Goal: Task Accomplishment & Management: Use online tool/utility

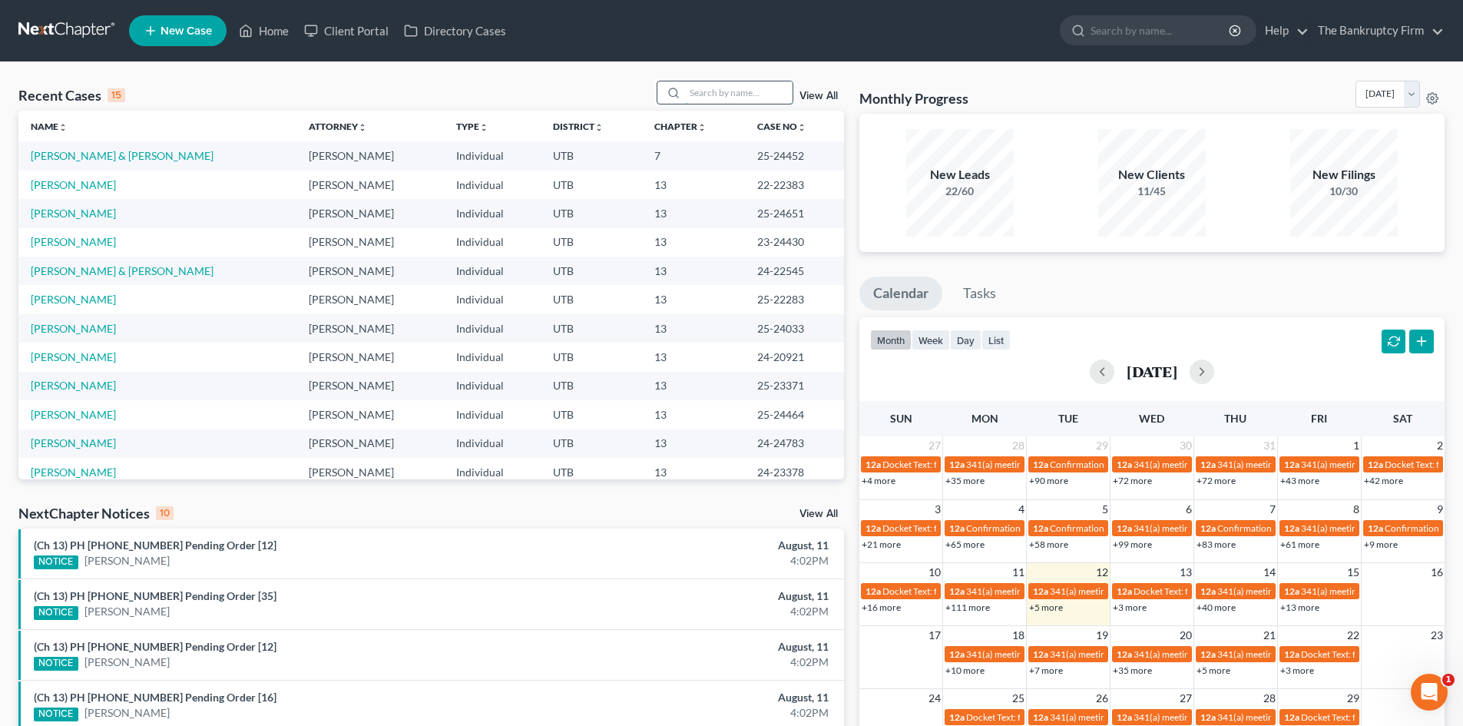
click at [722, 82] on input "search" at bounding box center [738, 92] width 107 height 22
type input "[PERSON_NAME]"
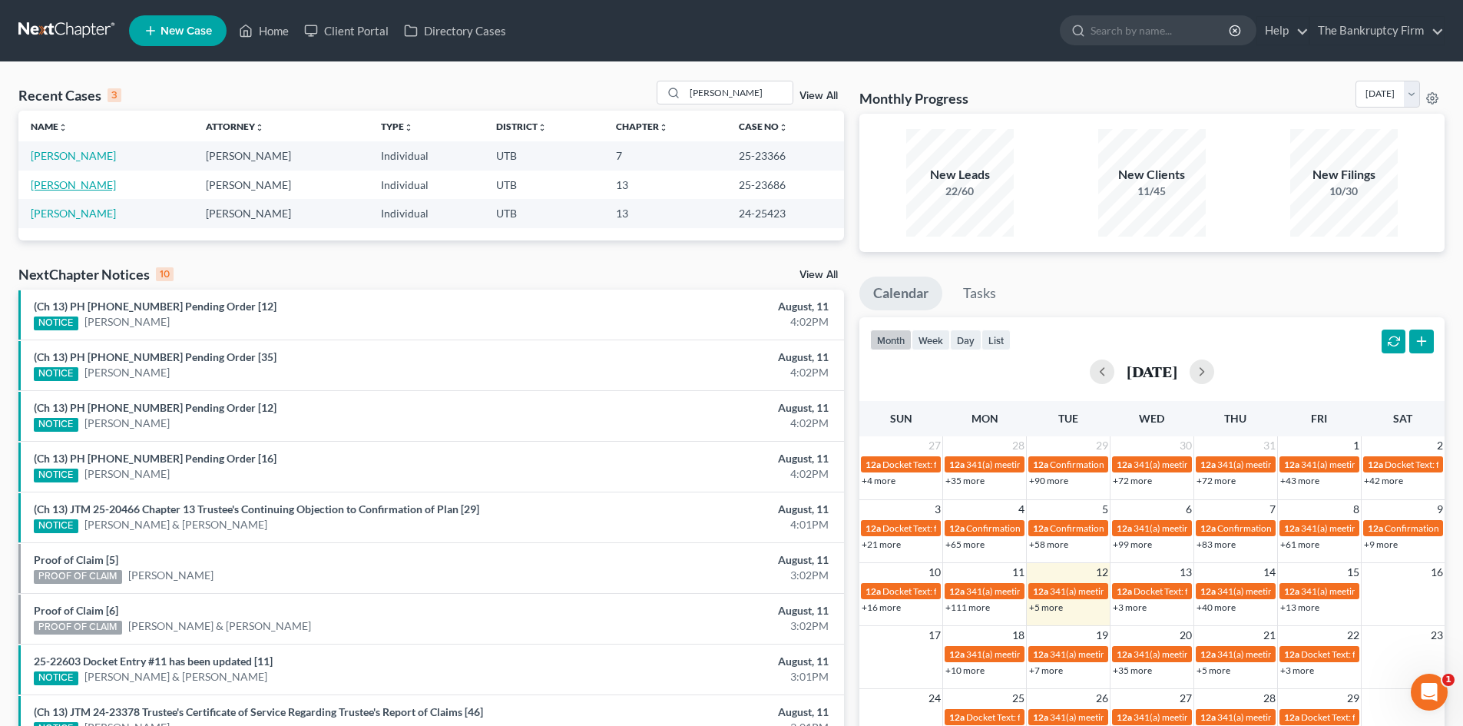
click at [71, 185] on link "[PERSON_NAME]" at bounding box center [73, 184] width 85 height 13
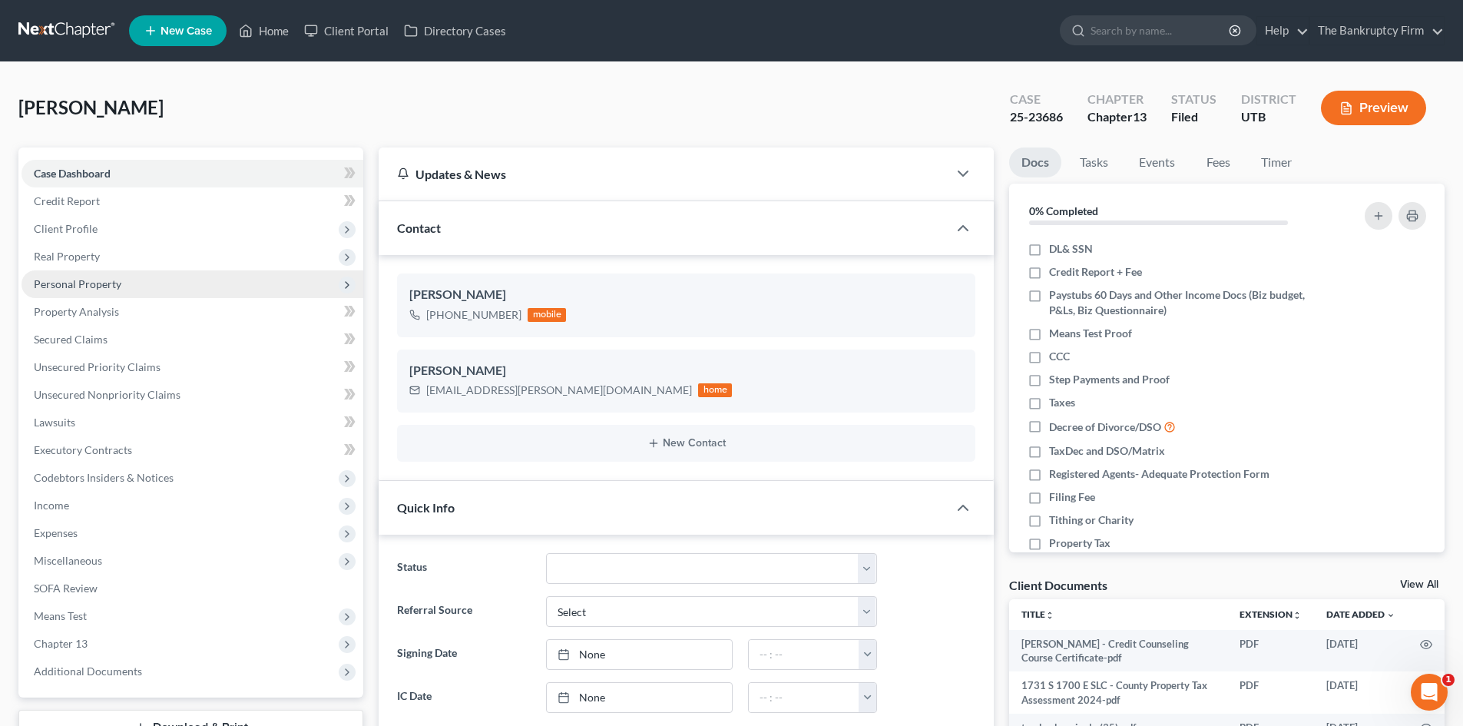
click at [121, 288] on span "Personal Property" at bounding box center [192, 284] width 342 height 28
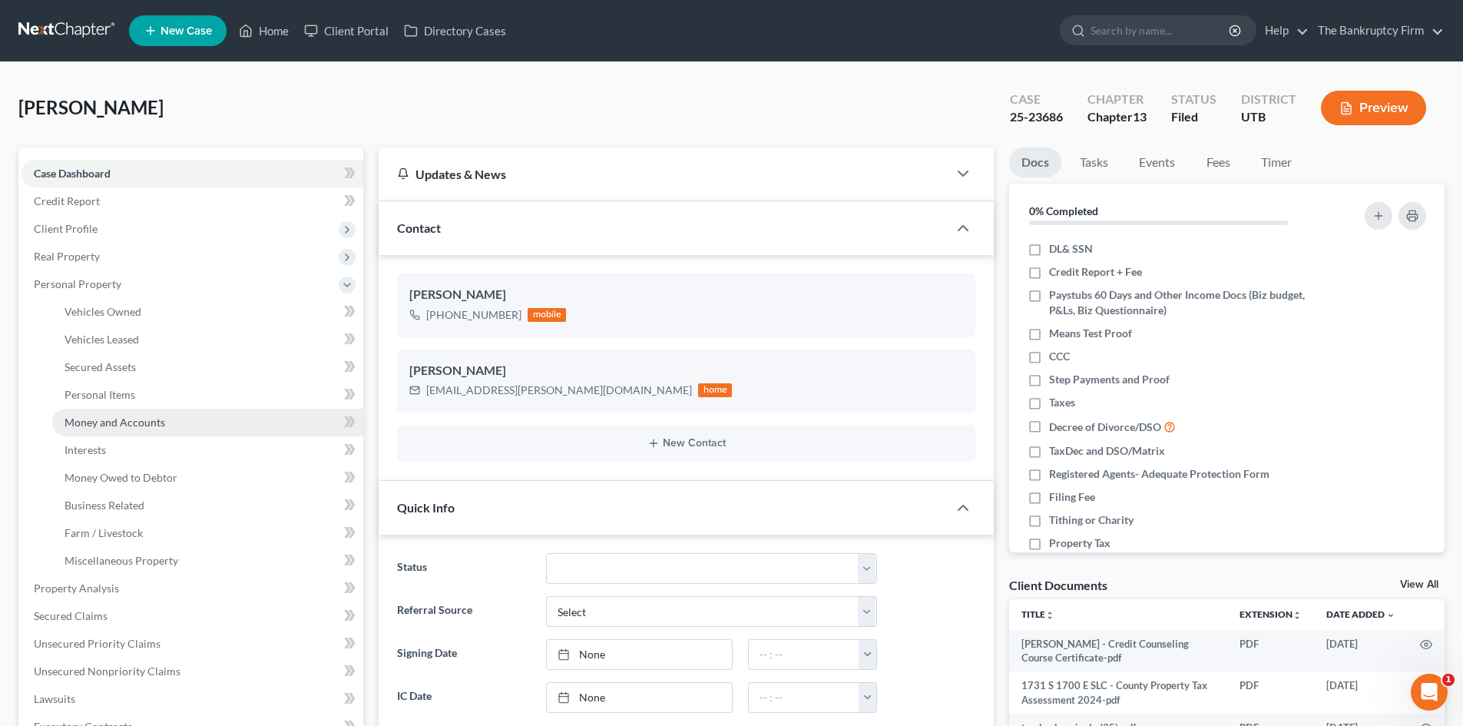
click at [204, 426] on link "Money and Accounts" at bounding box center [207, 422] width 311 height 28
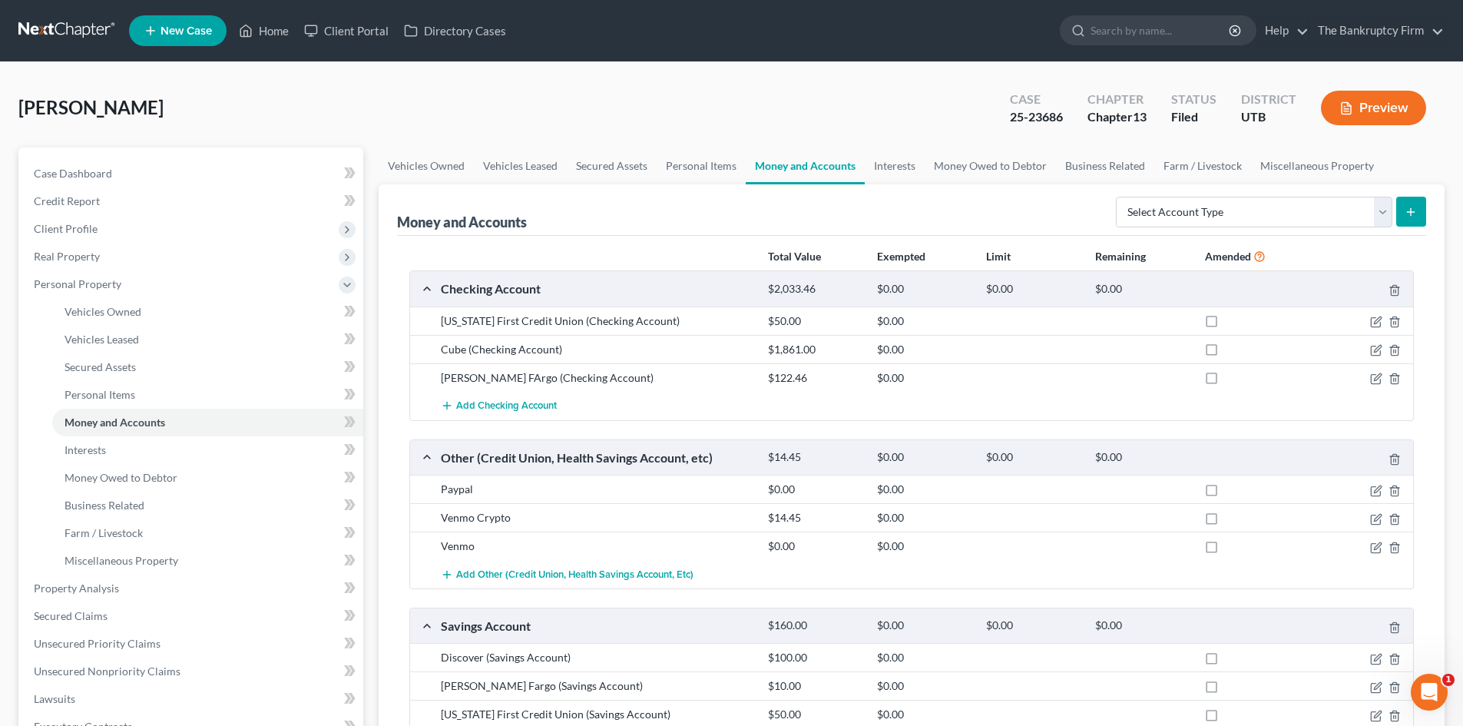
click at [260, 13] on ul "New Case Home Client Portal Directory Cases - No Result - See all results Or Pr…" at bounding box center [786, 31] width 1315 height 40
click at [258, 27] on link "Home" at bounding box center [263, 31] width 65 height 28
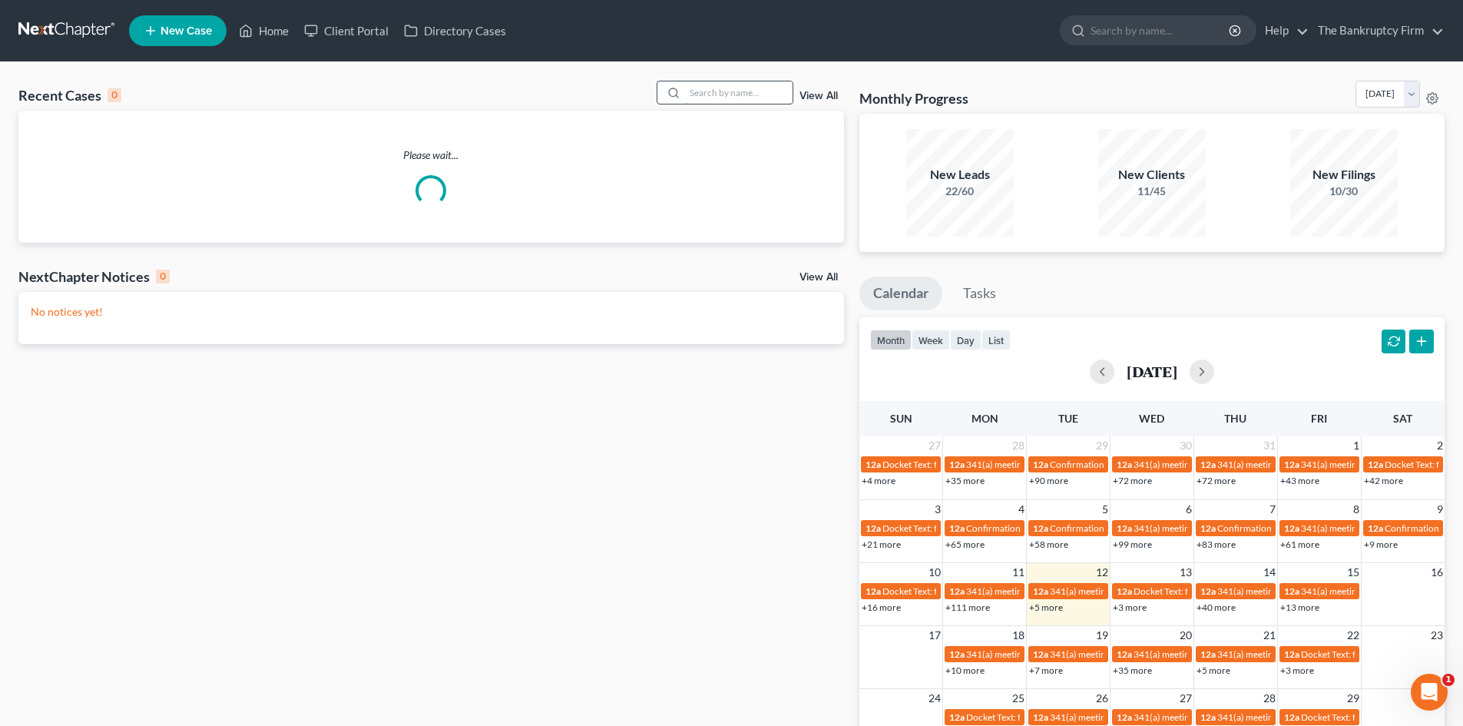
click at [719, 92] on input "search" at bounding box center [738, 92] width 107 height 22
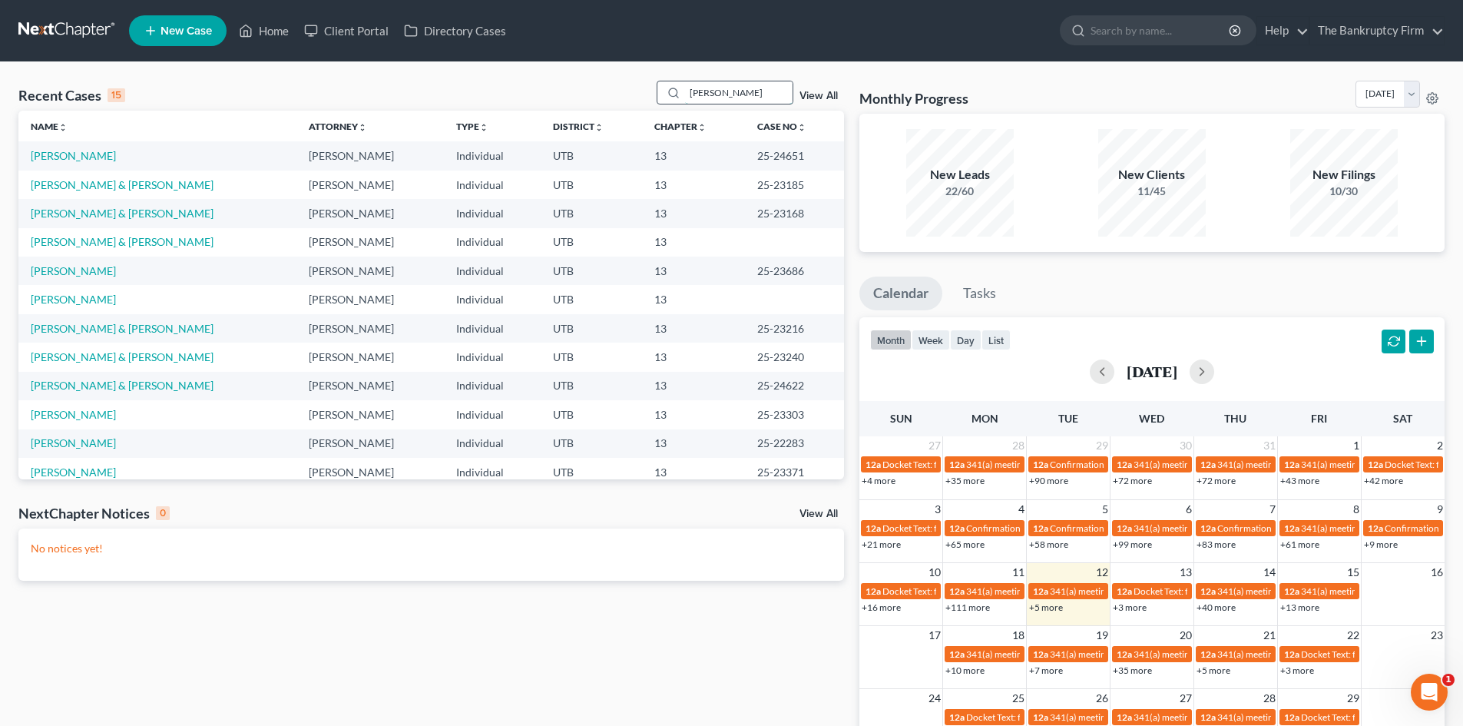
type input "[PERSON_NAME]"
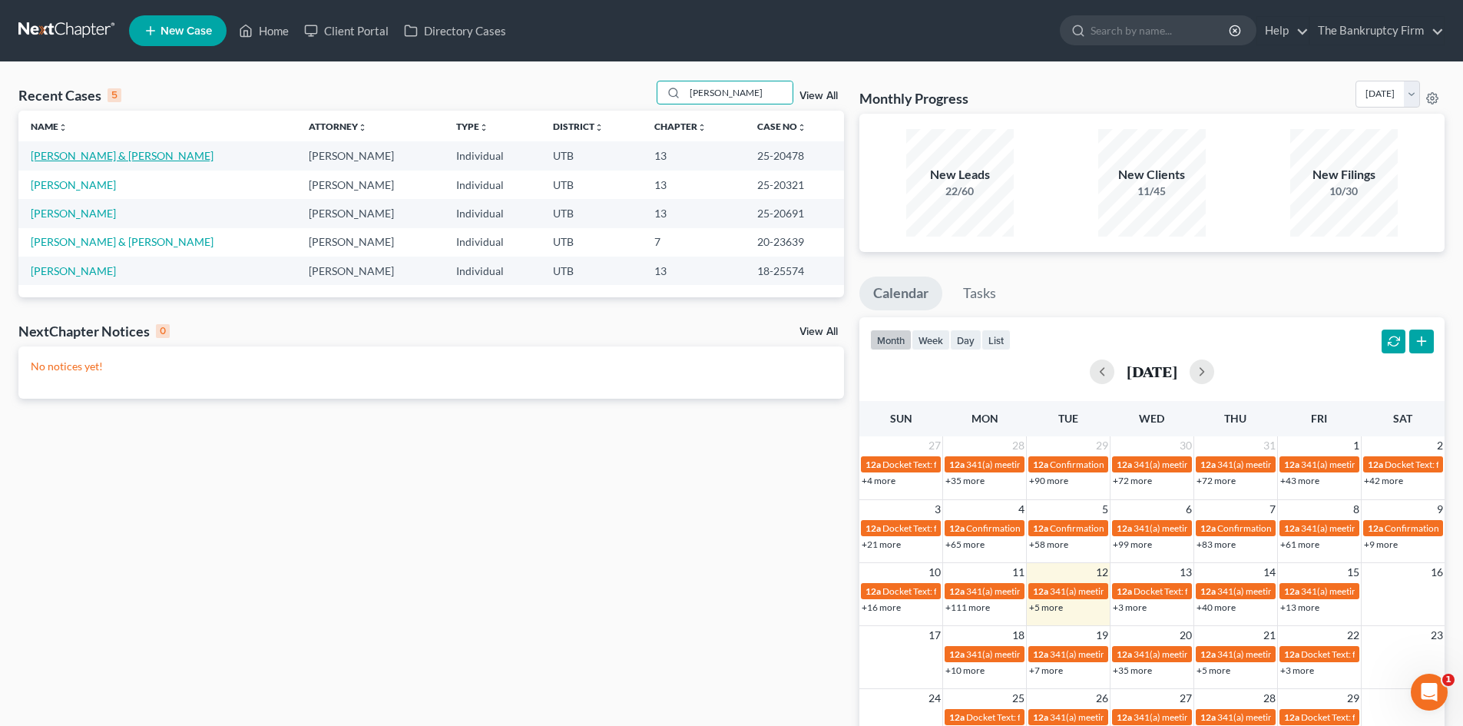
click at [83, 153] on link "[PERSON_NAME] & [PERSON_NAME]" at bounding box center [122, 155] width 183 height 13
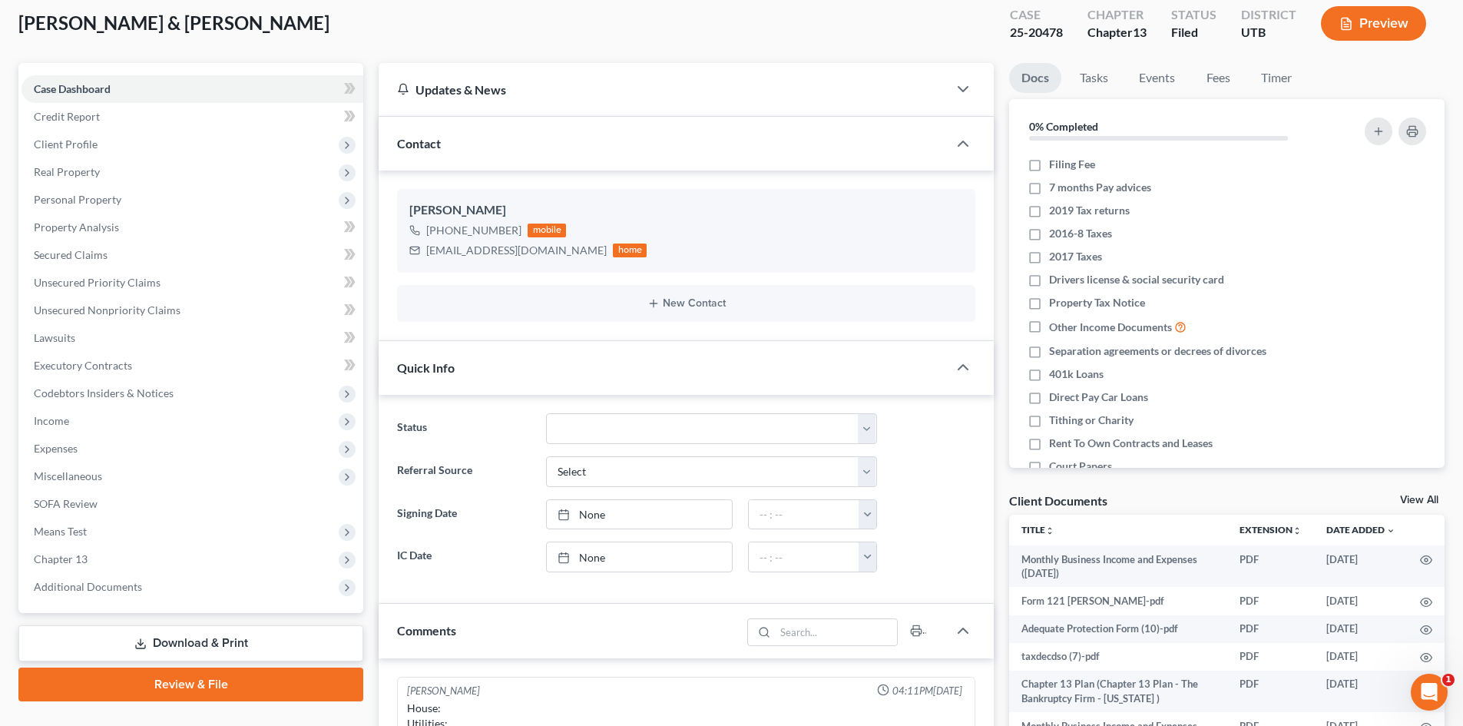
scroll to position [77, 0]
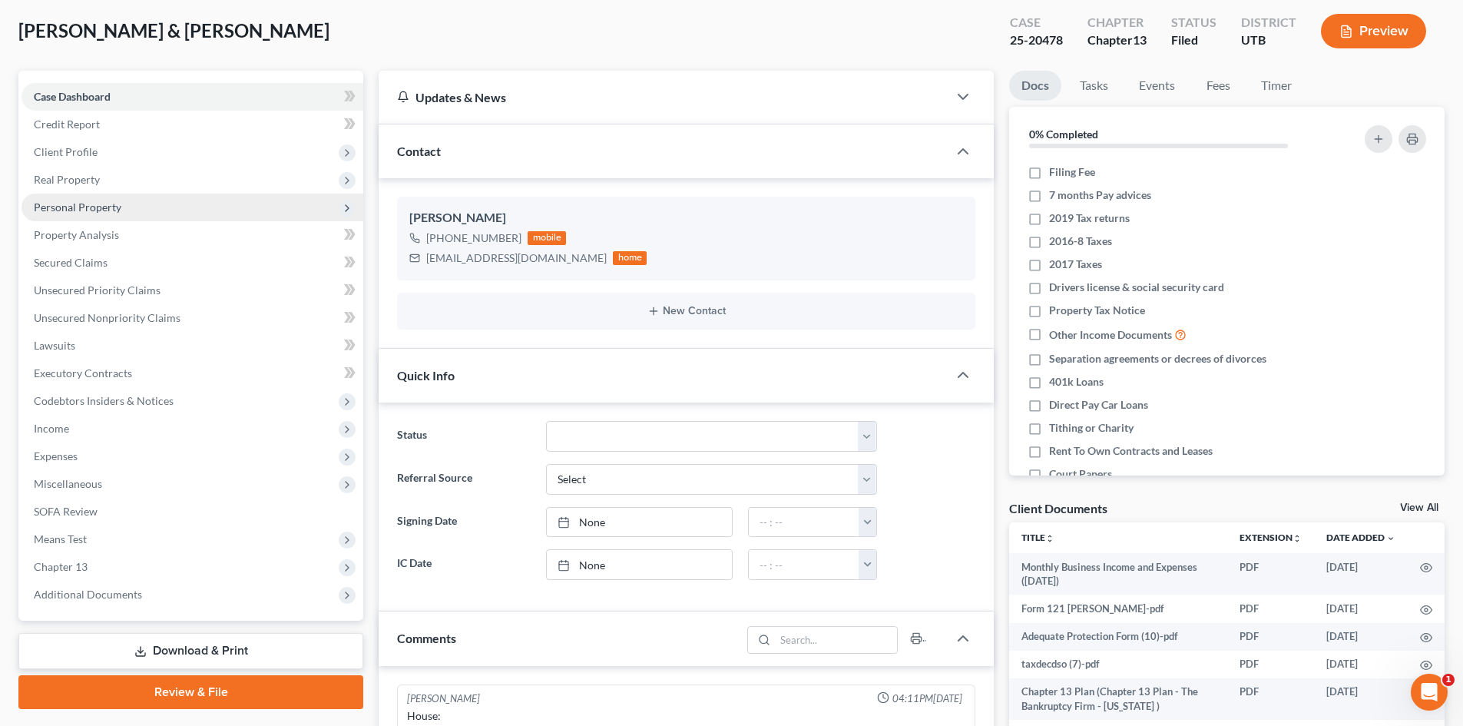
click at [107, 200] on span "Personal Property" at bounding box center [78, 206] width 88 height 13
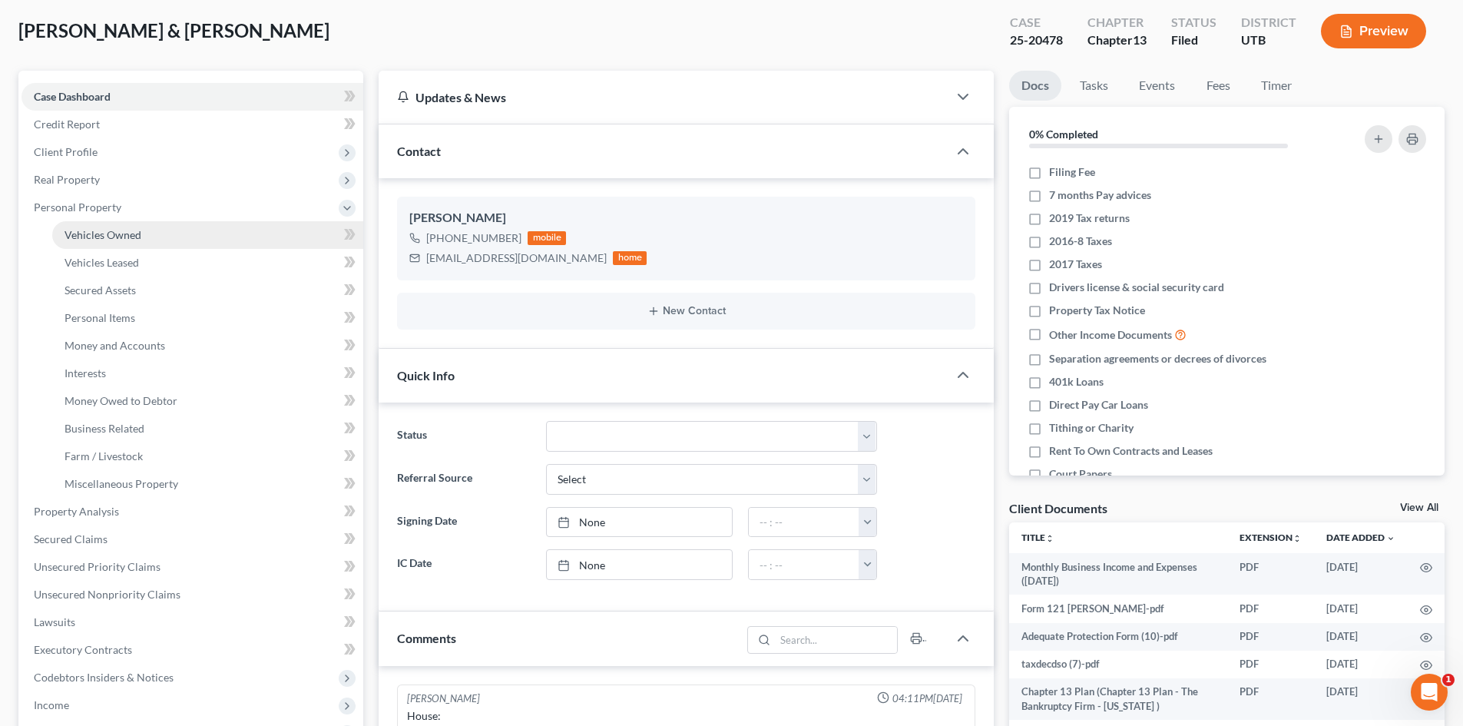
click at [147, 238] on link "Vehicles Owned" at bounding box center [207, 235] width 311 height 28
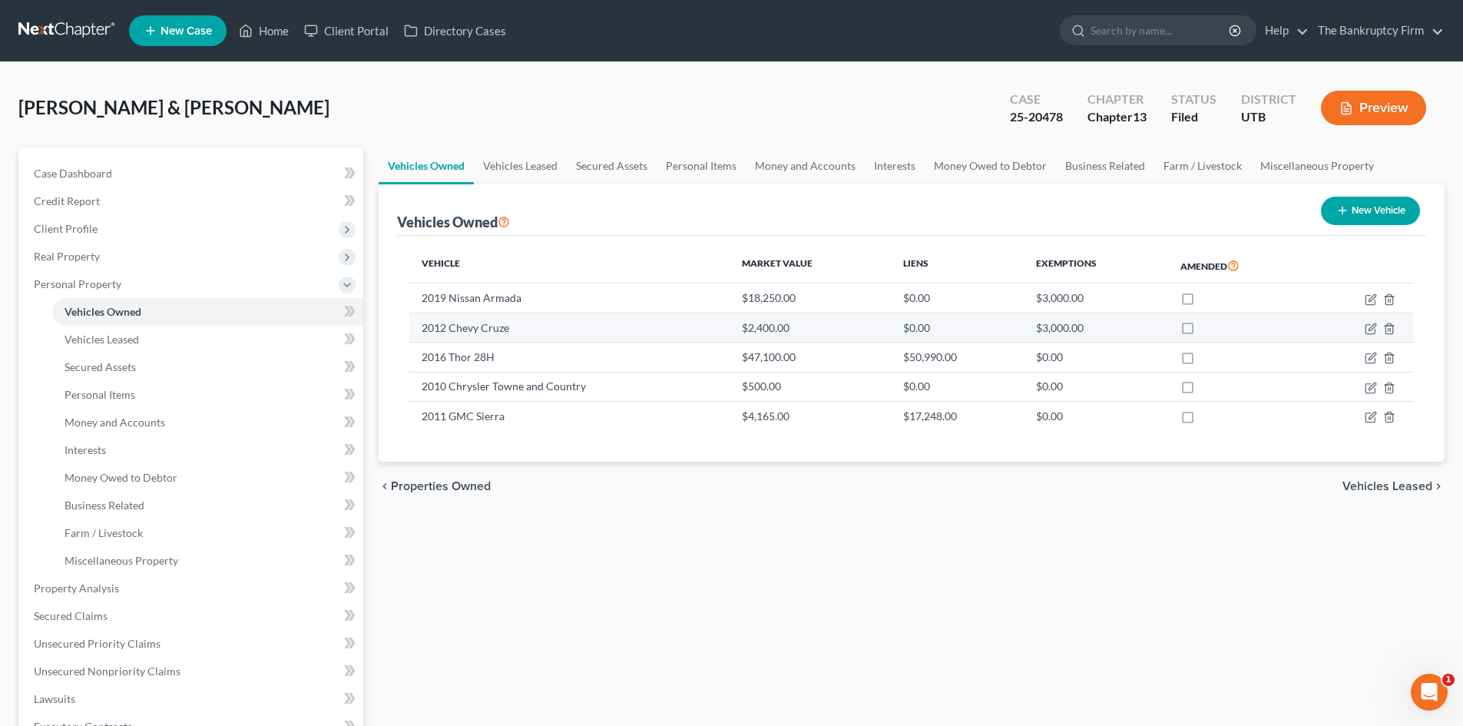
click at [514, 330] on td "2012 Chevy Cruze" at bounding box center [569, 327] width 320 height 29
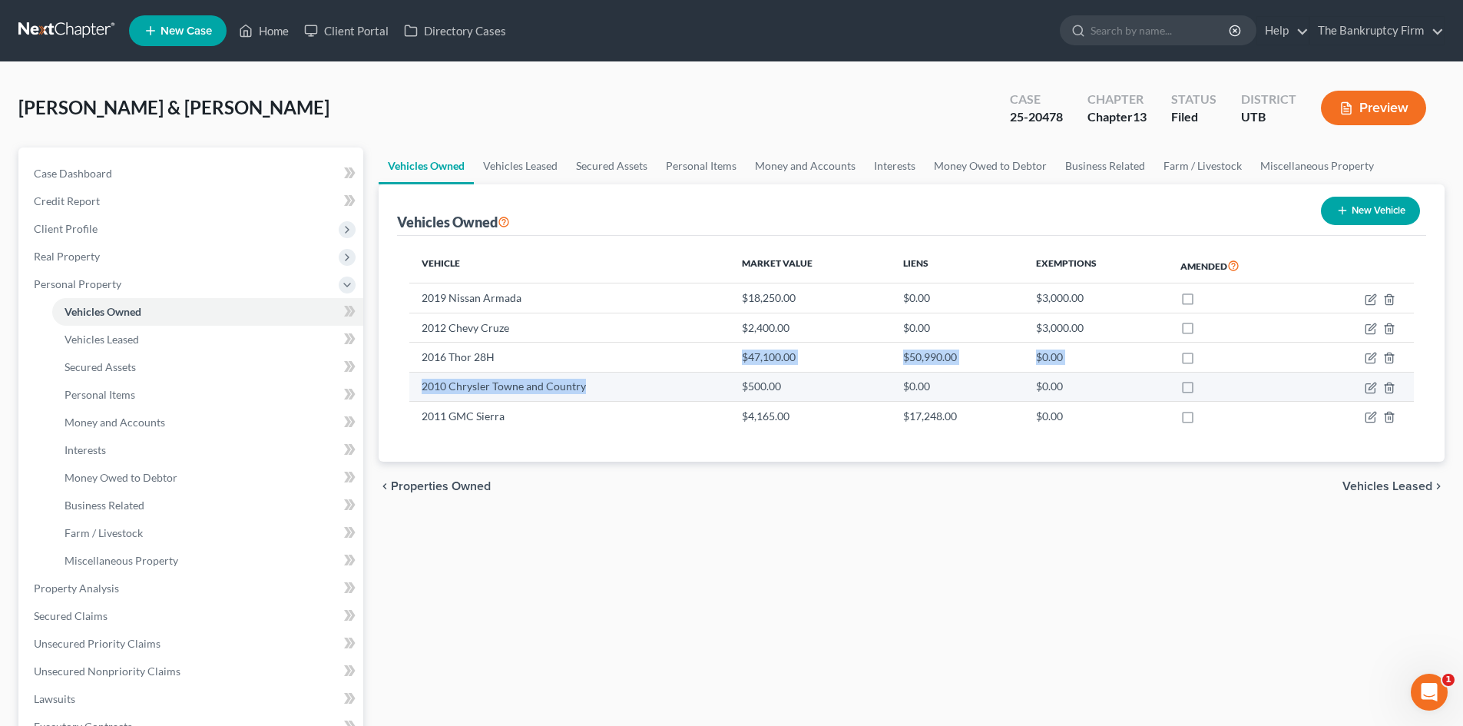
drag, startPoint x: 634, startPoint y: 367, endPoint x: 629, endPoint y: 388, distance: 21.4
click at [629, 388] on tbody "2019 Nissan Armada $18,250.00 $0.00 $3,000.00 2012 Chevy Cruze $2,400.00 $0.00 …" at bounding box center [911, 356] width 1004 height 147
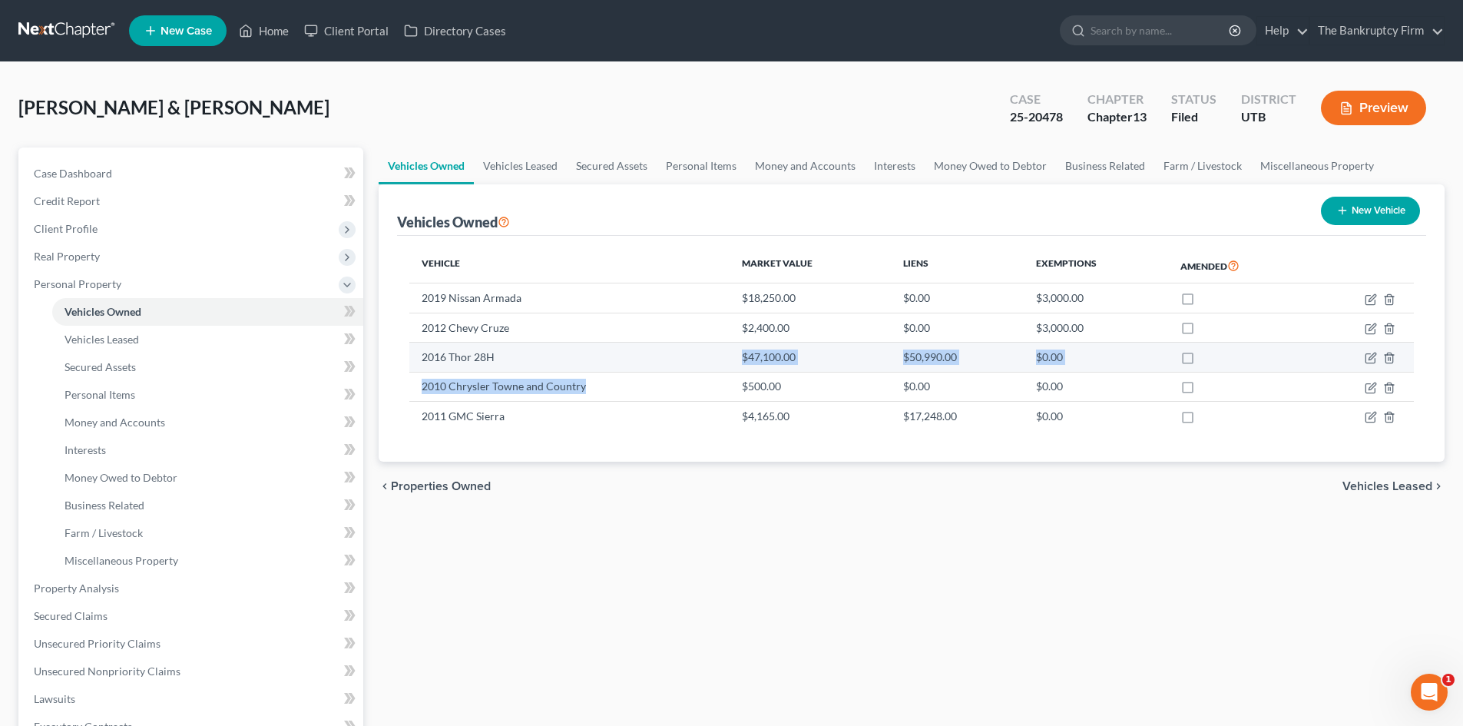
click at [629, 355] on td "2016 Thor 28H" at bounding box center [569, 356] width 320 height 29
click at [1371, 362] on icon "button" at bounding box center [1370, 358] width 12 height 12
select select "5"
select select "10"
select select "2"
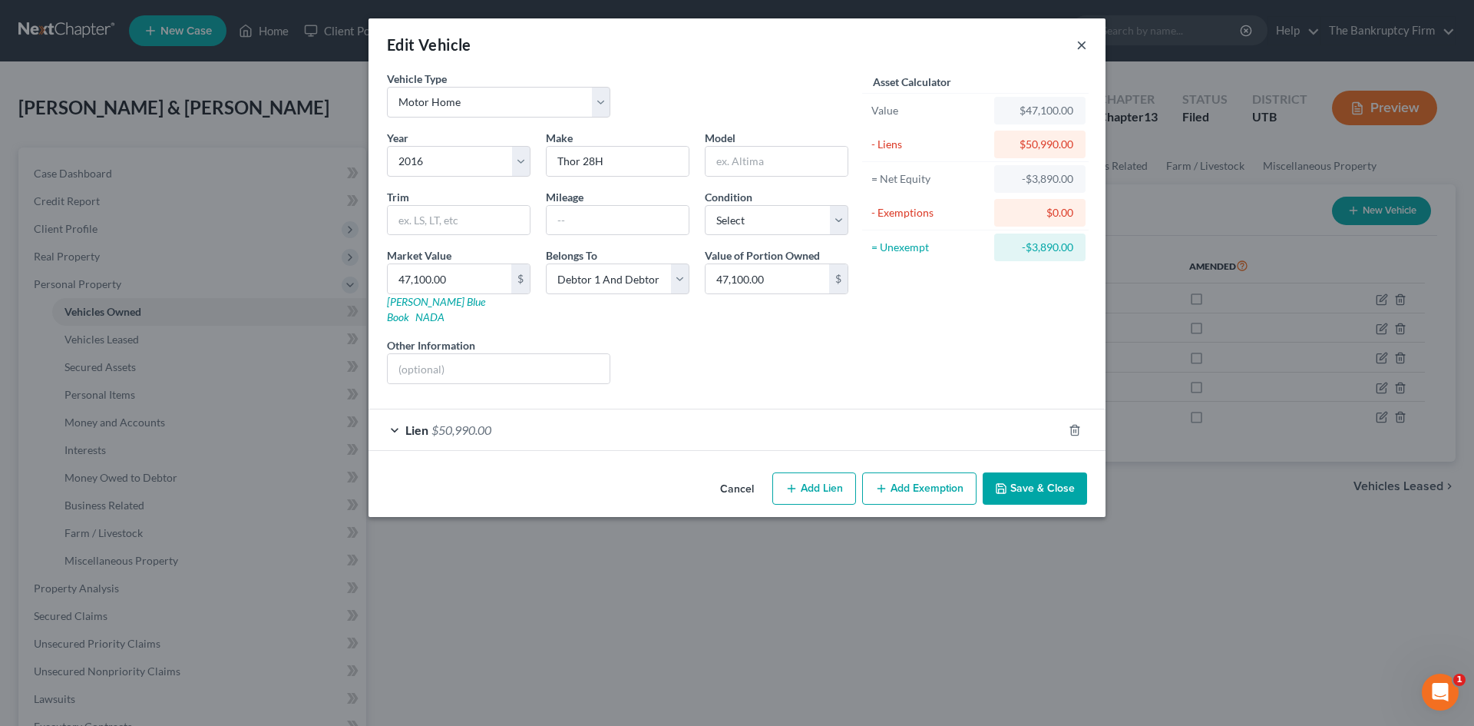
click at [1086, 48] on button "×" at bounding box center [1081, 44] width 11 height 18
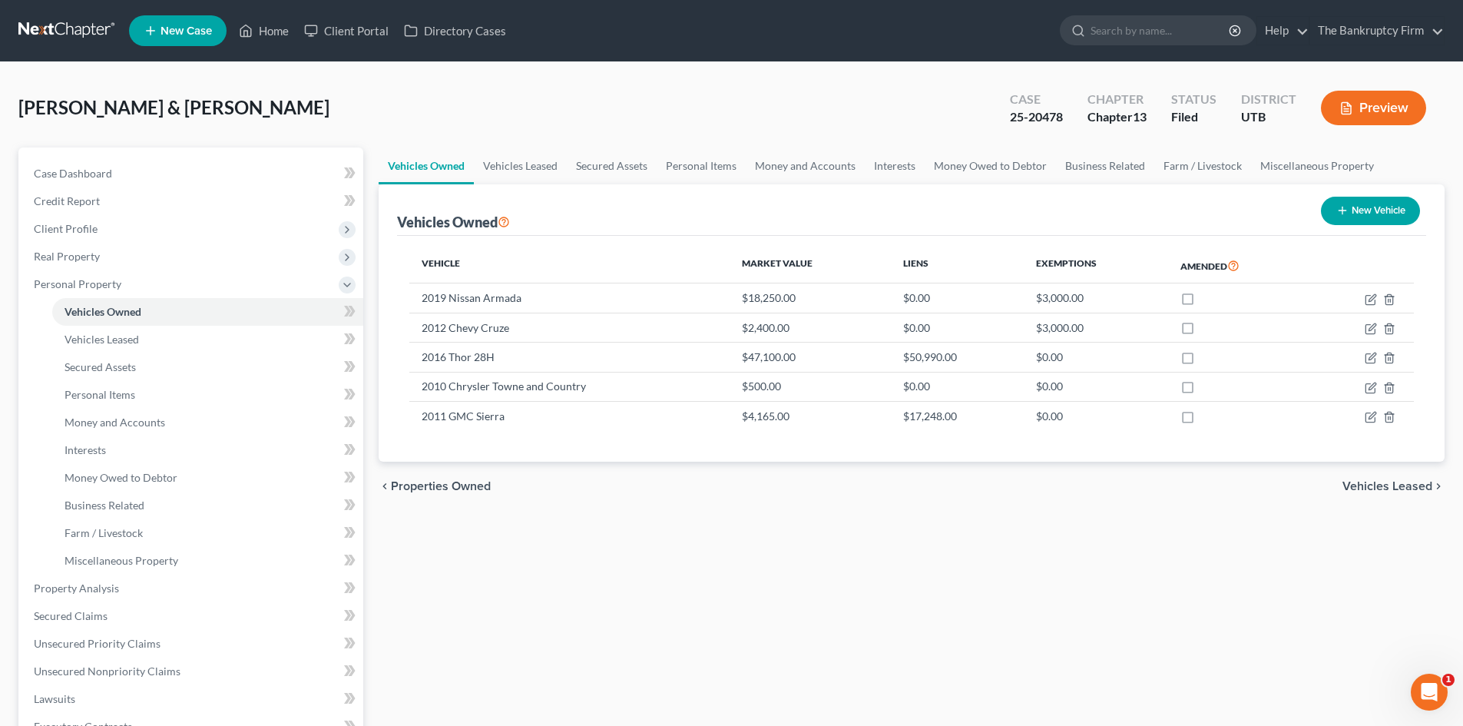
click at [799, 445] on div "Vehicle Market Value Liens Exemptions Amended 2019 Nissan Armada $18,250.00 $0.…" at bounding box center [911, 349] width 1029 height 226
